Goal: Task Accomplishment & Management: Manage account settings

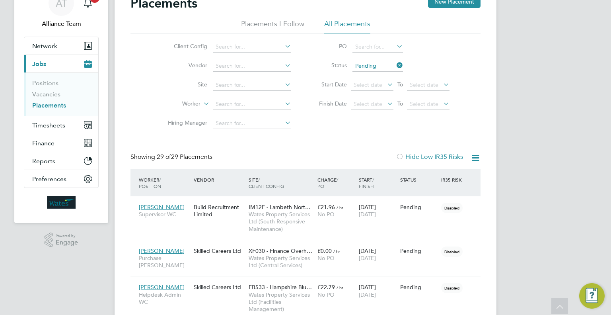
click at [47, 103] on link "Placements" at bounding box center [49, 105] width 34 height 8
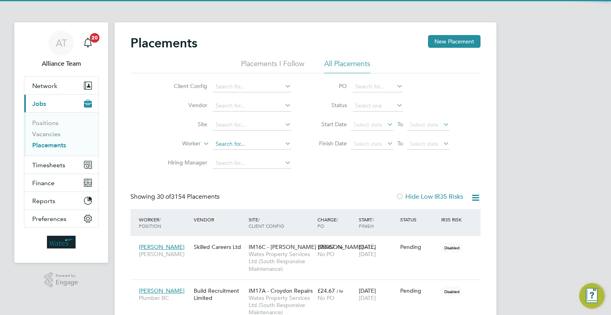
click at [215, 147] on input at bounding box center [252, 143] width 78 height 11
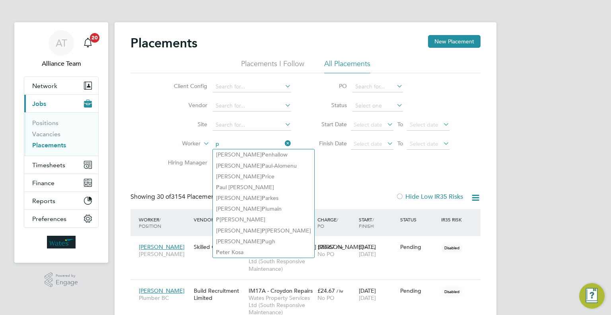
type input "p"
click at [283, 145] on icon at bounding box center [283, 143] width 0 height 11
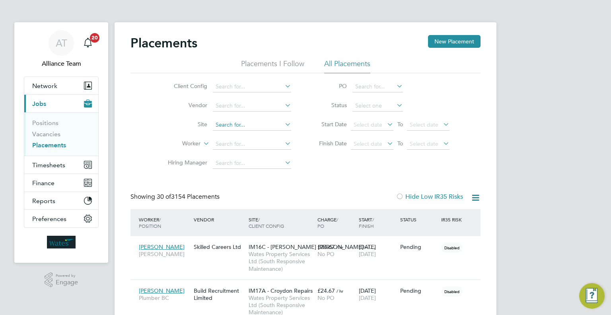
click at [223, 124] on input at bounding box center [252, 124] width 78 height 11
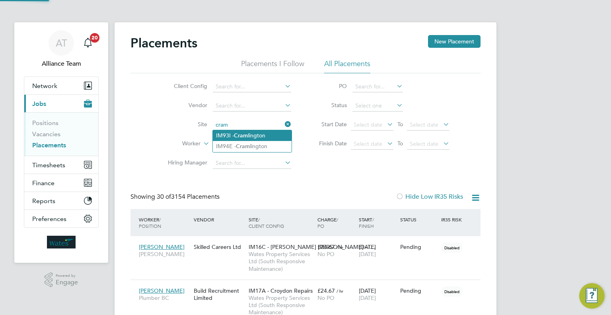
click at [229, 132] on li "IM93I - Cram lington" at bounding box center [252, 135] width 79 height 11
type input "IM93I - [GEOGRAPHIC_DATA]"
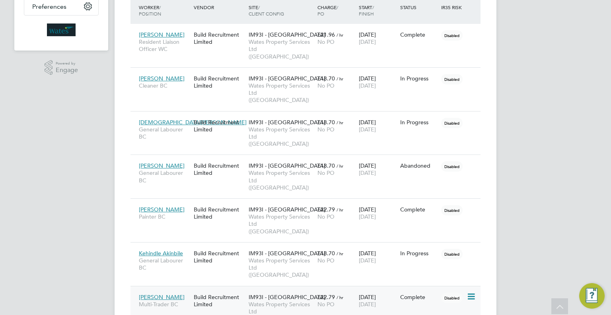
click at [299, 300] on span "Wates Property Services Ltd ([GEOGRAPHIC_DATA])" at bounding box center [281, 311] width 65 height 22
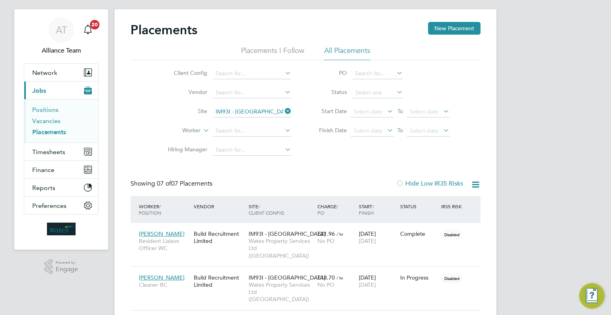
click at [37, 122] on link "Vacancies" at bounding box center [46, 121] width 28 height 8
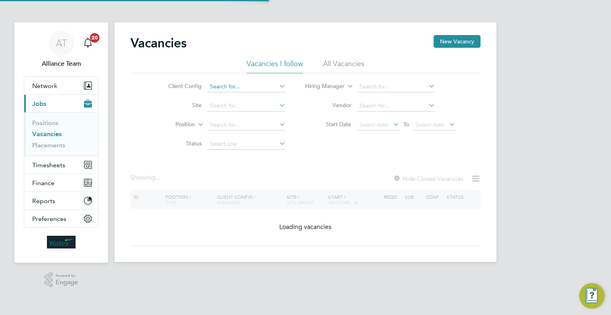
click at [227, 87] on input at bounding box center [246, 86] width 78 height 11
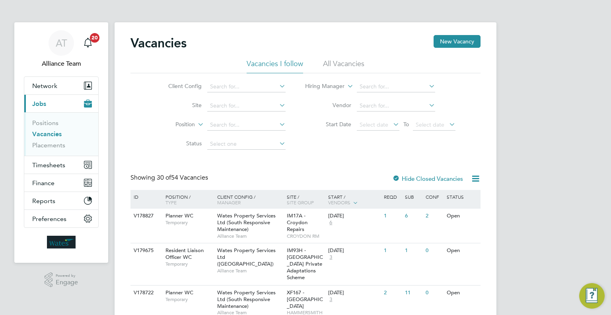
click at [280, 144] on li "Wates Property Services Ltd ([GEOGRAPHIC_DATA])" at bounding box center [287, 140] width 161 height 11
type input "Wates Property Services Ltd ([GEOGRAPHIC_DATA])"
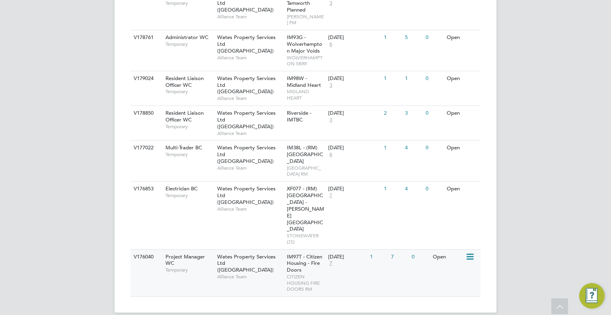
scroll to position [576, 0]
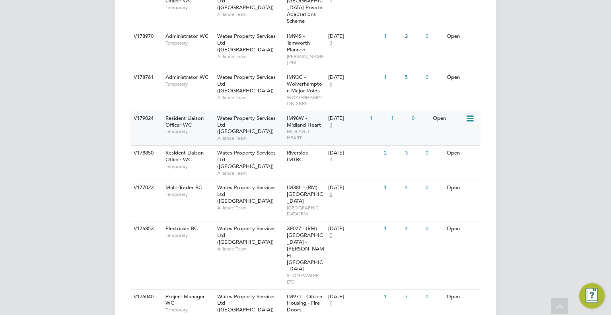
click at [302, 138] on span "MIDLAND HEART" at bounding box center [306, 134] width 38 height 12
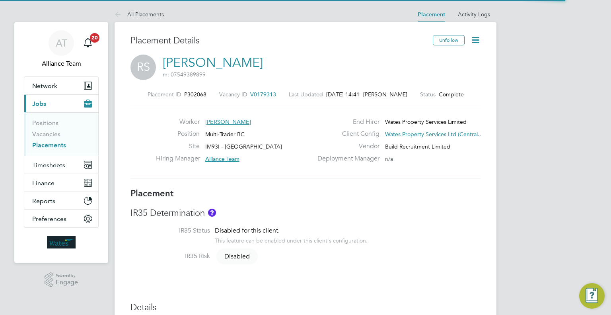
click at [474, 40] on icon at bounding box center [475, 40] width 10 height 10
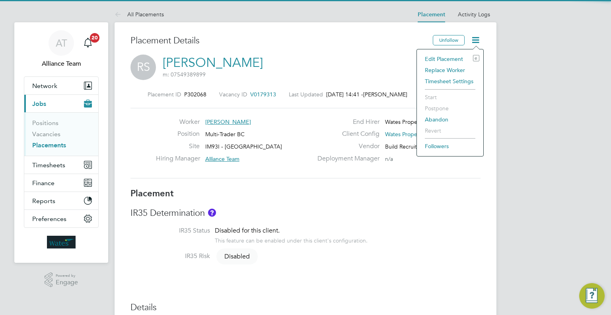
click at [450, 58] on li "Edit Placement e" at bounding box center [450, 58] width 58 height 11
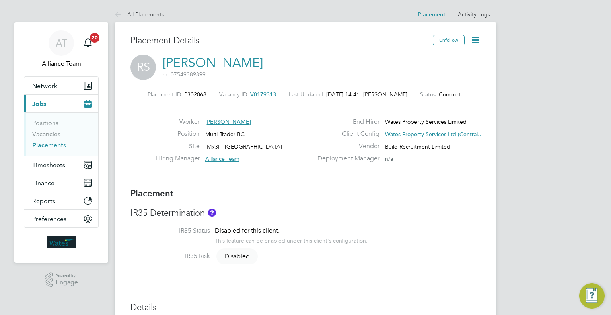
type input "Alliance Team"
type input "[PERSON_NAME]"
type input "[DATE]"
type input "08:00"
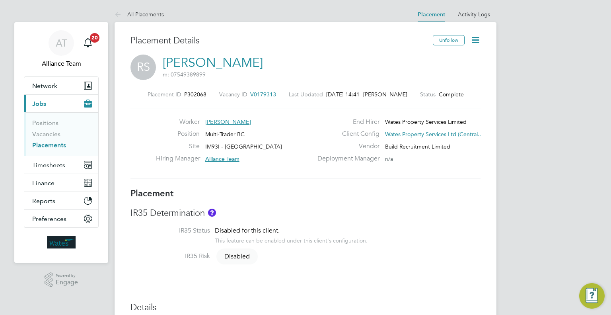
type input "18:00"
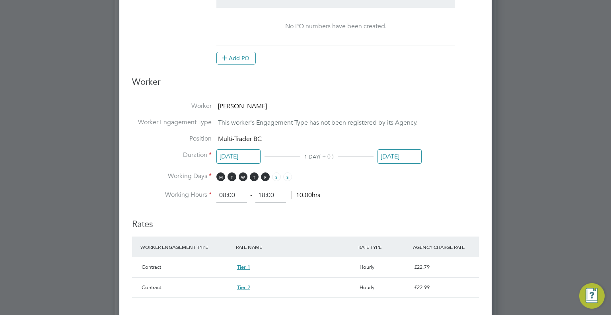
click at [408, 156] on input "[DATE]" at bounding box center [399, 156] width 44 height 15
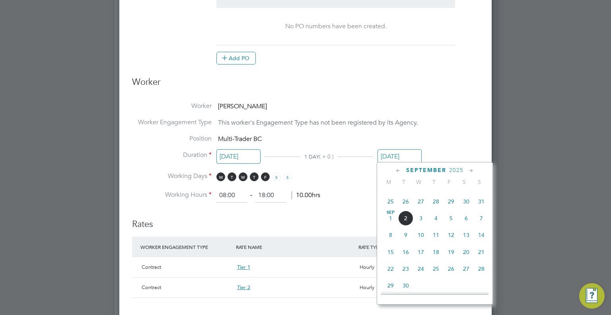
click at [452, 276] on span "26" at bounding box center [450, 268] width 15 height 15
type input "[DATE]"
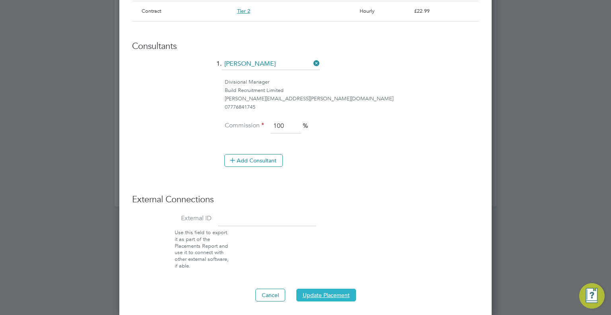
click at [340, 294] on button "Update Placement" at bounding box center [326, 294] width 60 height 13
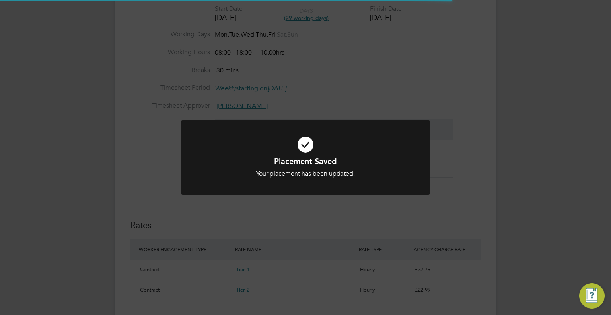
click at [582, 78] on div "Placement Saved Your placement has been updated. Cancel Okay" at bounding box center [305, 157] width 611 height 315
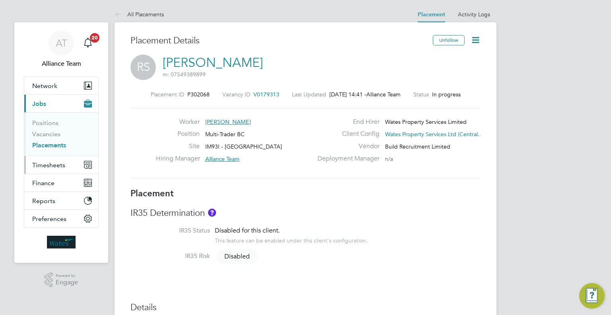
click at [56, 168] on button "Timesheets" at bounding box center [61, 164] width 74 height 17
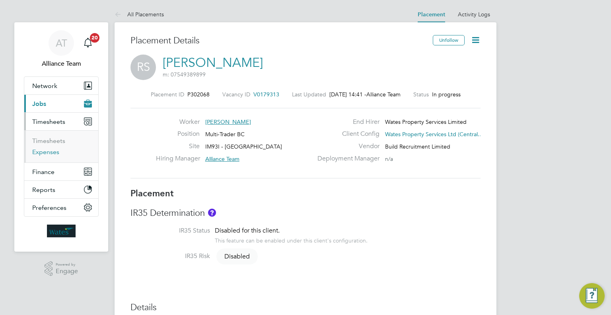
click at [42, 154] on link "Expenses" at bounding box center [45, 152] width 27 height 8
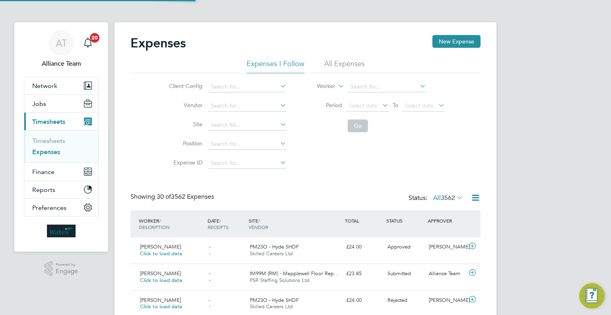
scroll to position [20, 69]
click at [360, 89] on input at bounding box center [387, 86] width 78 height 11
click at [365, 94] on li "[PERSON_NAME]" at bounding box center [398, 97] width 103 height 11
type input "[PERSON_NAME]"
click at [364, 128] on button "Go" at bounding box center [358, 125] width 20 height 13
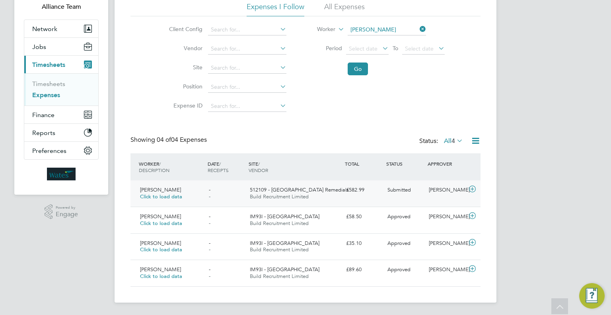
click at [389, 192] on span "Submitted" at bounding box center [398, 189] width 23 height 7
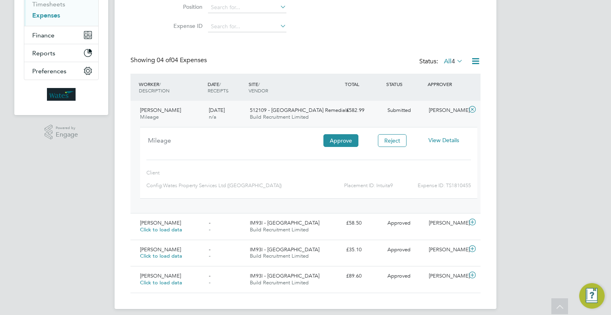
click at [455, 134] on div "View Details" at bounding box center [443, 140] width 51 height 13
click at [453, 140] on span "View Details" at bounding box center [443, 139] width 31 height 7
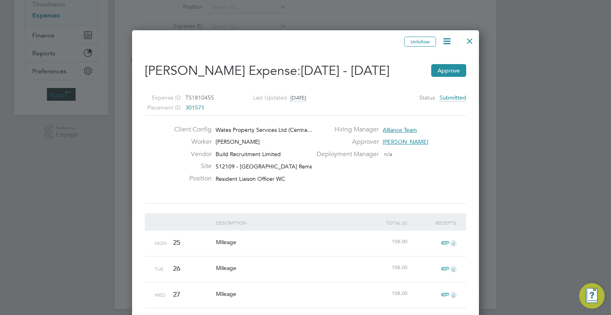
click at [468, 39] on div at bounding box center [470, 39] width 14 height 14
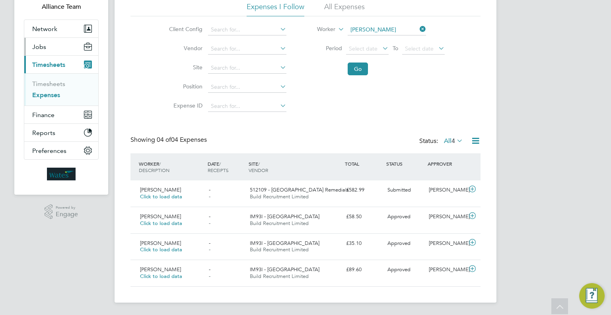
click at [37, 52] on button "Jobs" at bounding box center [61, 46] width 74 height 17
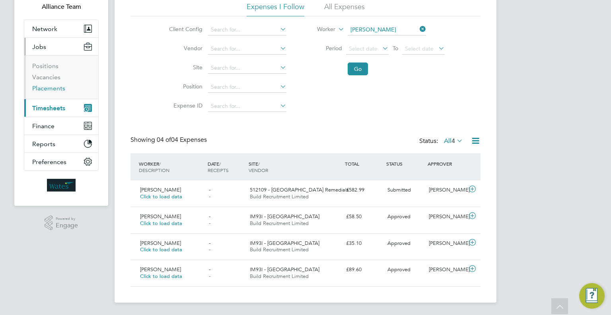
click at [49, 89] on link "Placements" at bounding box center [48, 88] width 33 height 8
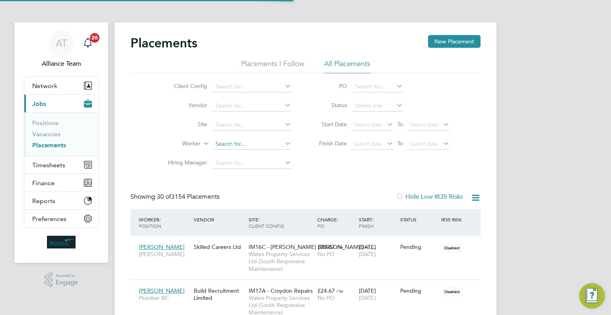
scroll to position [4, 4]
click at [230, 147] on input at bounding box center [252, 143] width 78 height 11
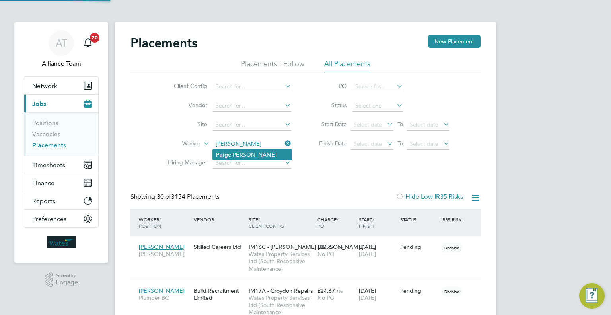
click at [251, 155] on li "Pai g e [PERSON_NAME]" at bounding box center [252, 154] width 79 height 11
type input "[PERSON_NAME]"
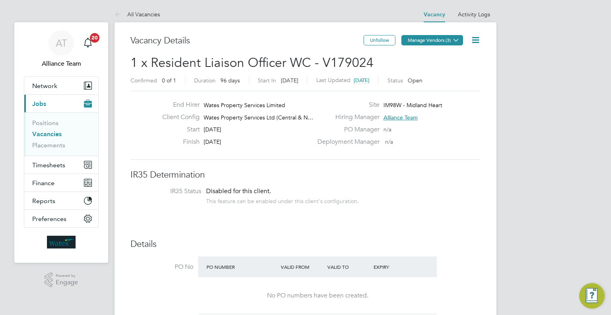
click at [458, 39] on icon at bounding box center [456, 40] width 6 height 6
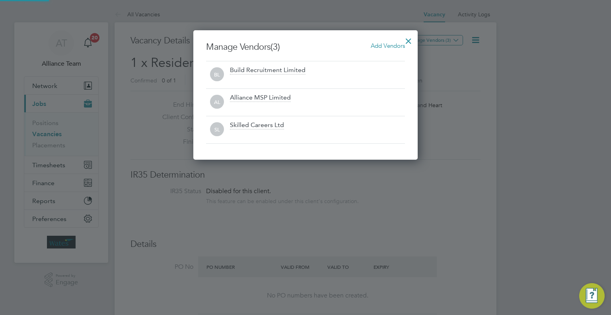
scroll to position [129, 225]
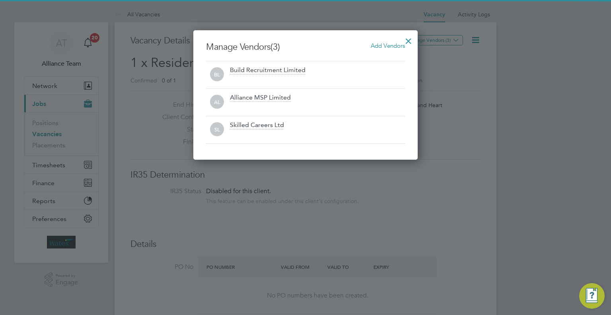
click at [385, 49] on span "Add Vendors" at bounding box center [388, 46] width 34 height 8
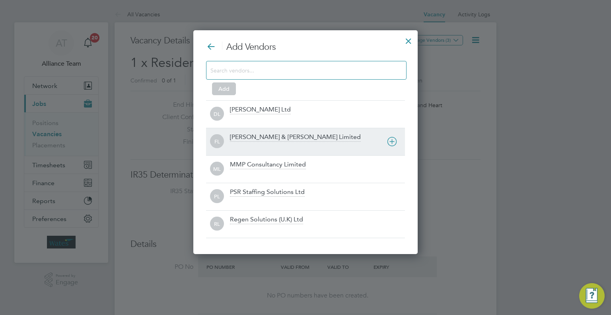
click at [263, 163] on div "MMP Consultancy Limited" at bounding box center [268, 164] width 76 height 9
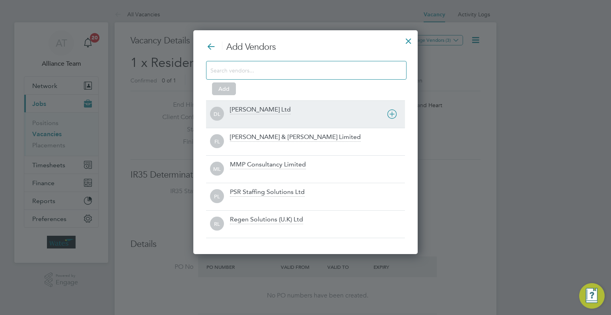
scroll to position [209, 225]
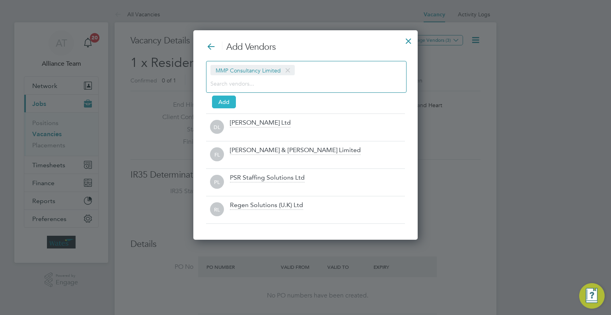
drag, startPoint x: 214, startPoint y: 97, endPoint x: 253, endPoint y: 89, distance: 39.3
click at [215, 97] on button "Add" at bounding box center [224, 101] width 24 height 13
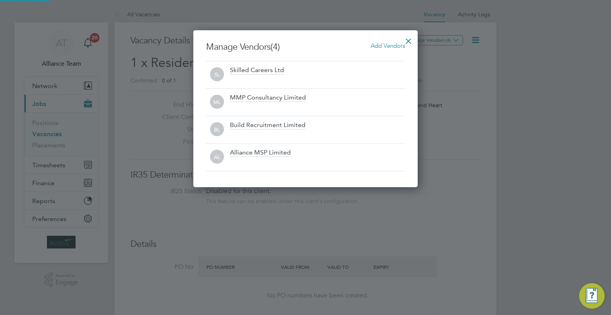
click at [409, 38] on div at bounding box center [408, 39] width 14 height 14
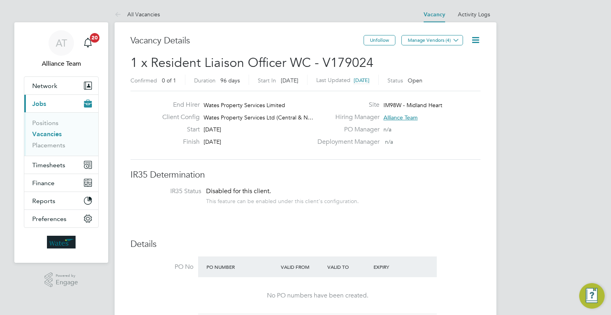
click at [472, 39] on icon at bounding box center [475, 40] width 10 height 10
drag, startPoint x: 444, startPoint y: 87, endPoint x: 427, endPoint y: 85, distance: 17.2
click at [444, 87] on li "Followers" at bounding box center [456, 85] width 46 height 11
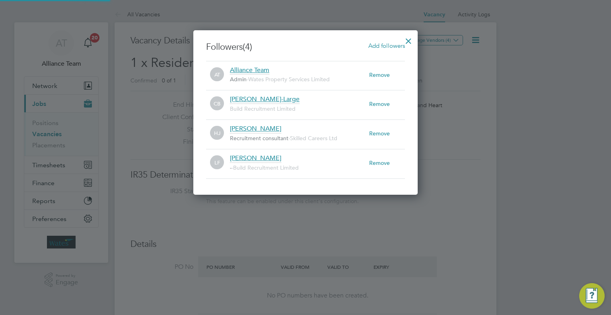
scroll to position [4, 4]
drag, startPoint x: 384, startPoint y: 44, endPoint x: 342, endPoint y: 52, distance: 42.6
click at [383, 44] on span "Add followers" at bounding box center [386, 46] width 37 height 8
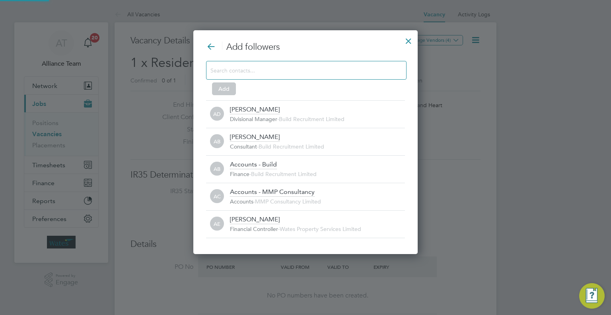
click at [255, 70] on input at bounding box center [299, 70] width 179 height 10
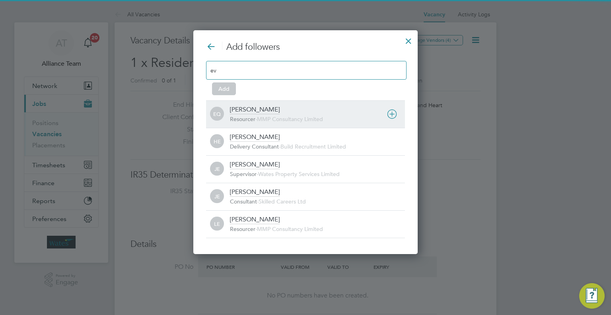
type input "ev"
drag, startPoint x: 253, startPoint y: 119, endPoint x: 243, endPoint y: 108, distance: 14.6
click at [252, 117] on span "Resourcer" at bounding box center [242, 118] width 25 height 7
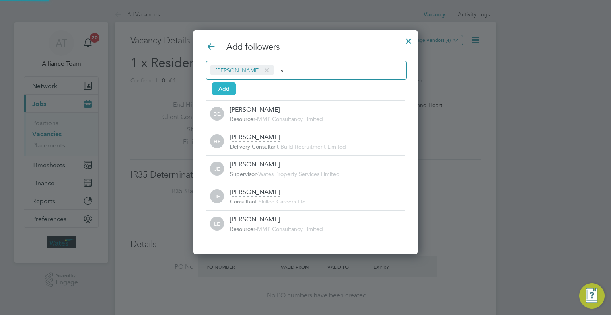
click at [223, 87] on button "Add" at bounding box center [224, 88] width 24 height 13
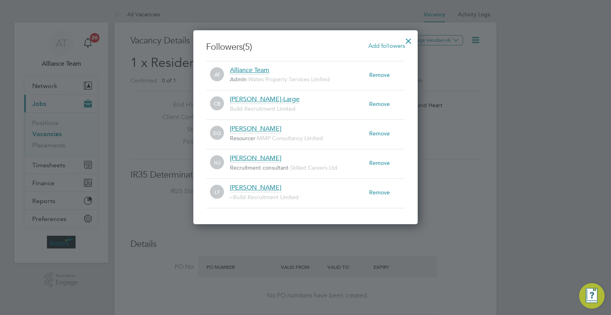
click at [406, 39] on div at bounding box center [408, 39] width 14 height 14
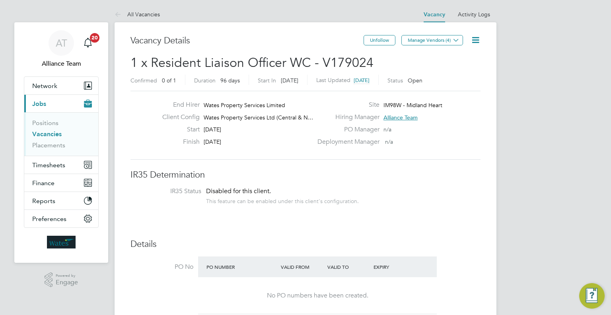
drag, startPoint x: 499, startPoint y: 298, endPoint x: 485, endPoint y: 288, distance: 17.7
